Goal: Information Seeking & Learning: Check status

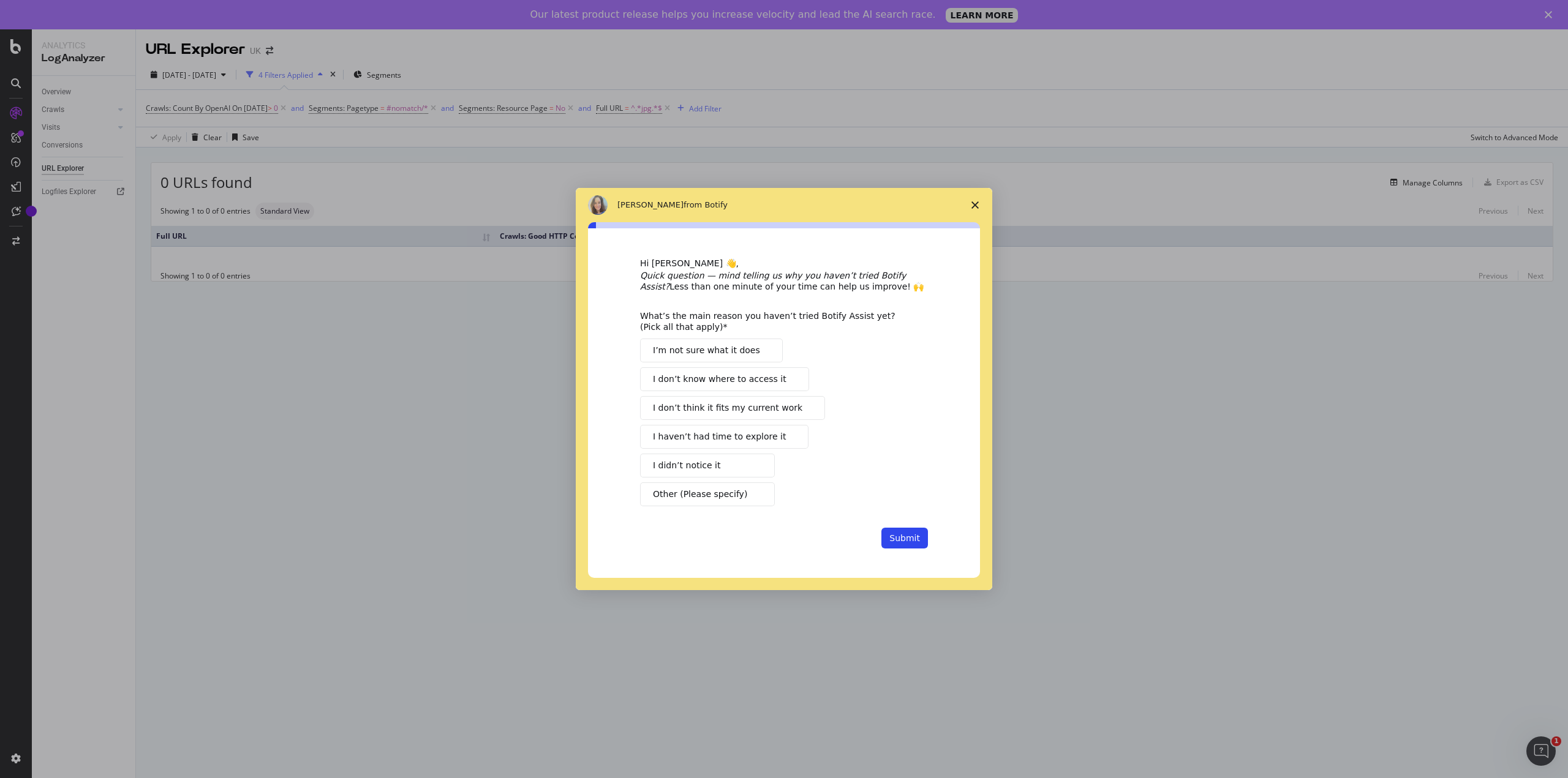
click at [971, 205] on span "Close survey" at bounding box center [974, 205] width 34 height 34
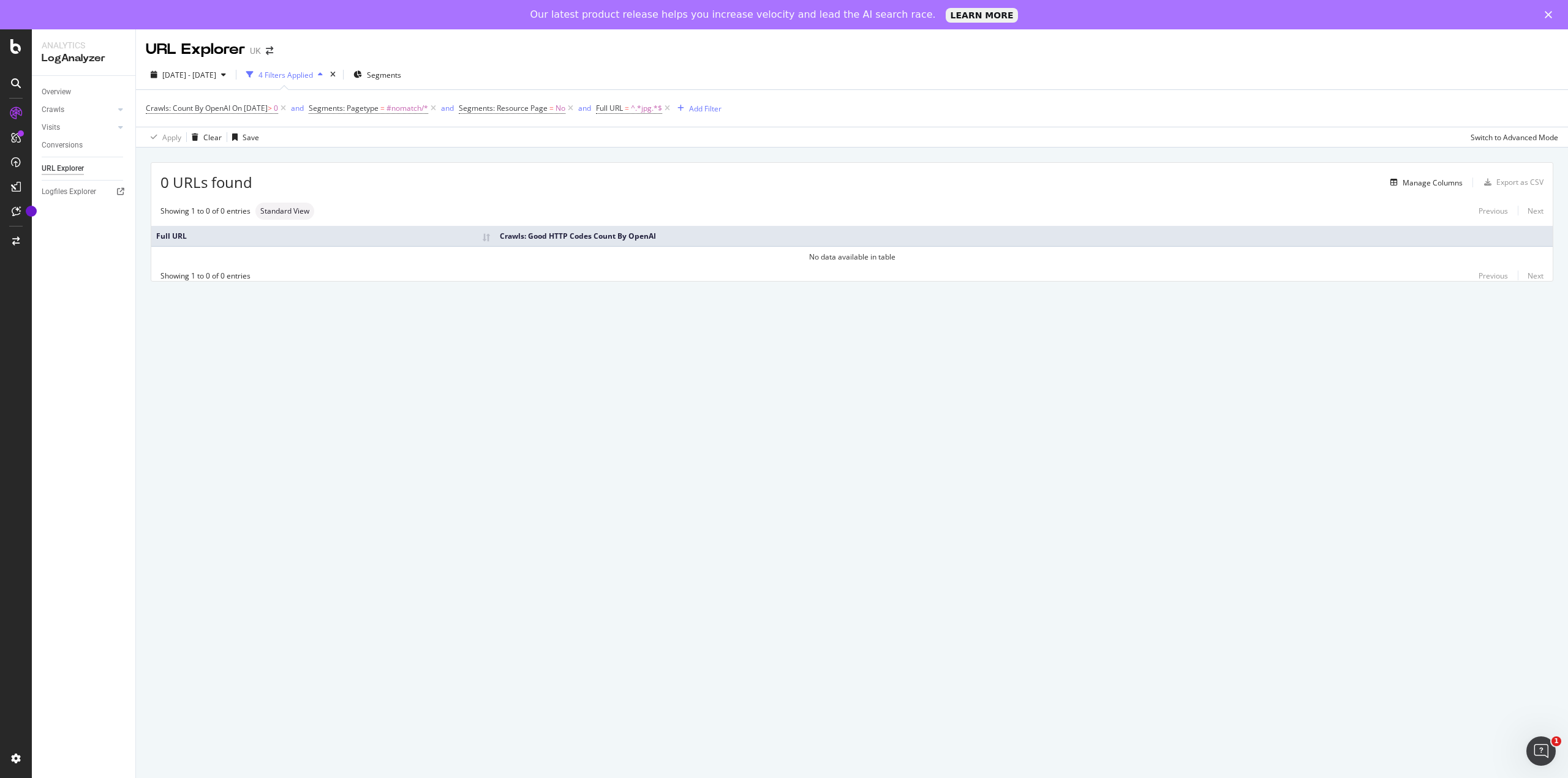
click at [246, 108] on span "On [DATE]" at bounding box center [250, 108] width 35 height 10
click at [224, 172] on input "[DATE]" at bounding box center [224, 176] width 135 height 19
click at [273, 276] on div "15" at bounding box center [274, 274] width 20 height 16
click at [182, 179] on input "[DATE]" at bounding box center [234, 175] width 147 height 13
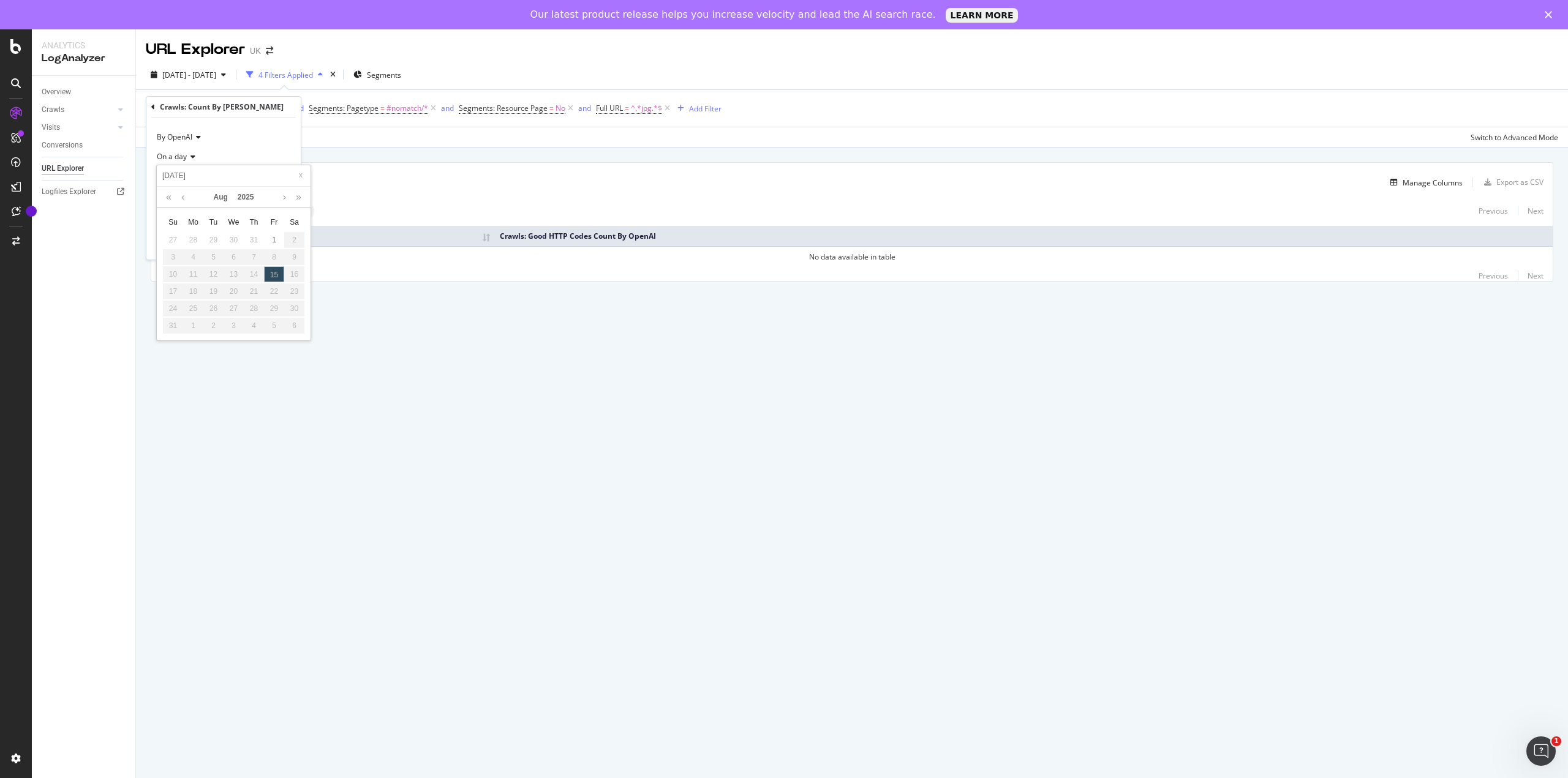
click at [272, 276] on div "15" at bounding box center [274, 274] width 20 height 16
click at [273, 242] on div "1" at bounding box center [274, 240] width 20 height 16
type input "[DATE]"
click at [279, 245] on div "Apply" at bounding box center [281, 244] width 19 height 10
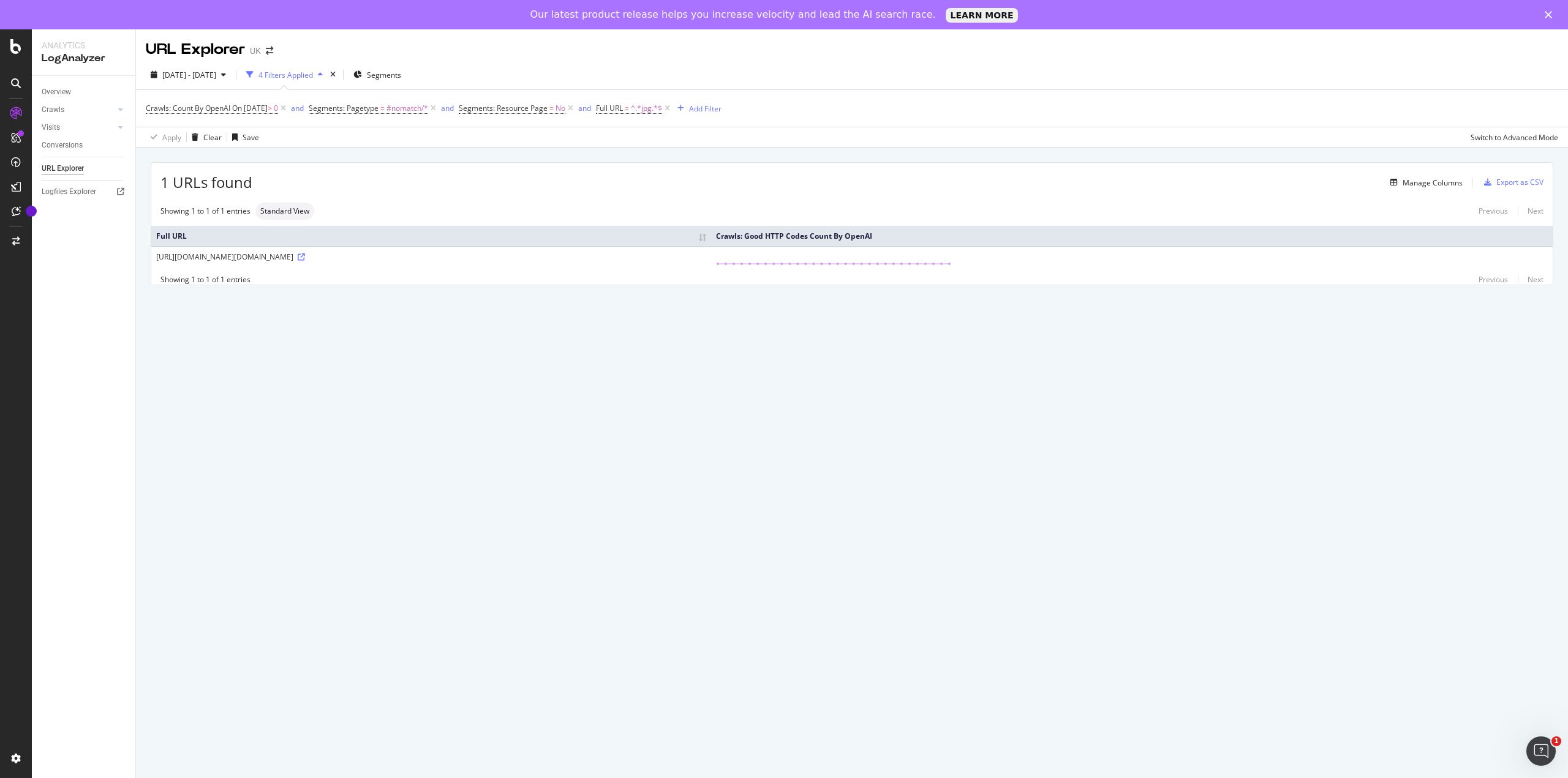
click at [268, 108] on span "On [DATE]" at bounding box center [250, 108] width 35 height 10
click at [231, 172] on input "[DATE]" at bounding box center [224, 176] width 135 height 19
click at [181, 200] on link at bounding box center [182, 197] width 9 height 21
click at [234, 306] on div "30" at bounding box center [234, 308] width 20 height 16
type input "[DATE]"
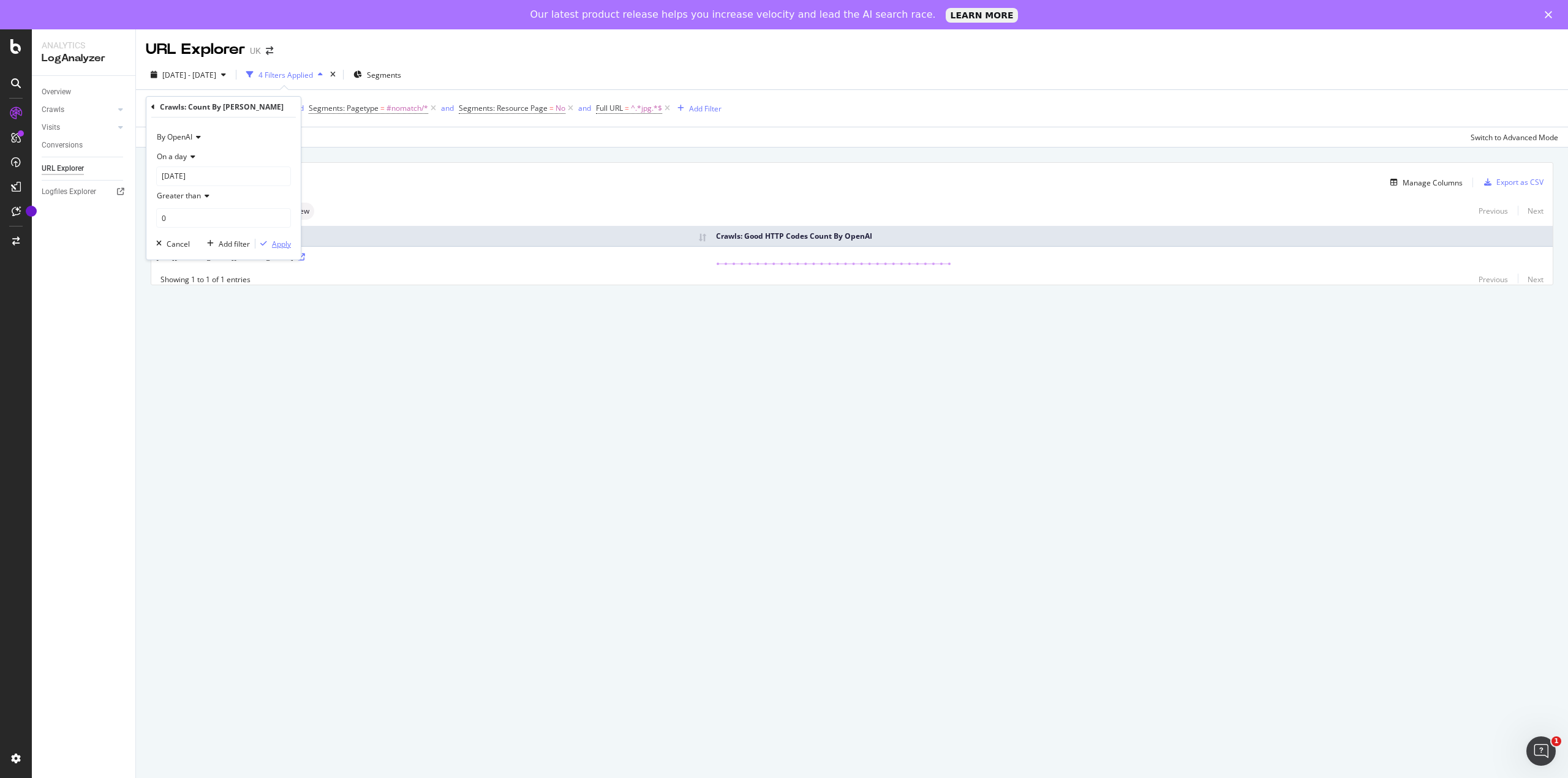
click at [273, 245] on div "Apply" at bounding box center [281, 244] width 19 height 10
